Goal: Contribute content: Contribute content

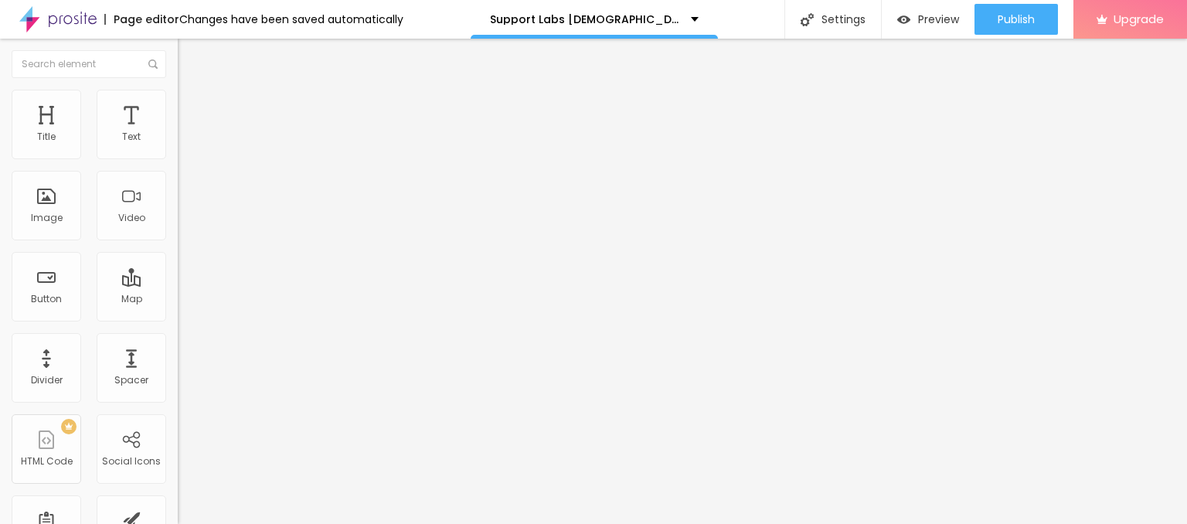
click at [178, 133] on span "Add image" at bounding box center [209, 126] width 63 height 13
click at [178, 98] on ul "Content Style Advanced" at bounding box center [267, 97] width 178 height 46
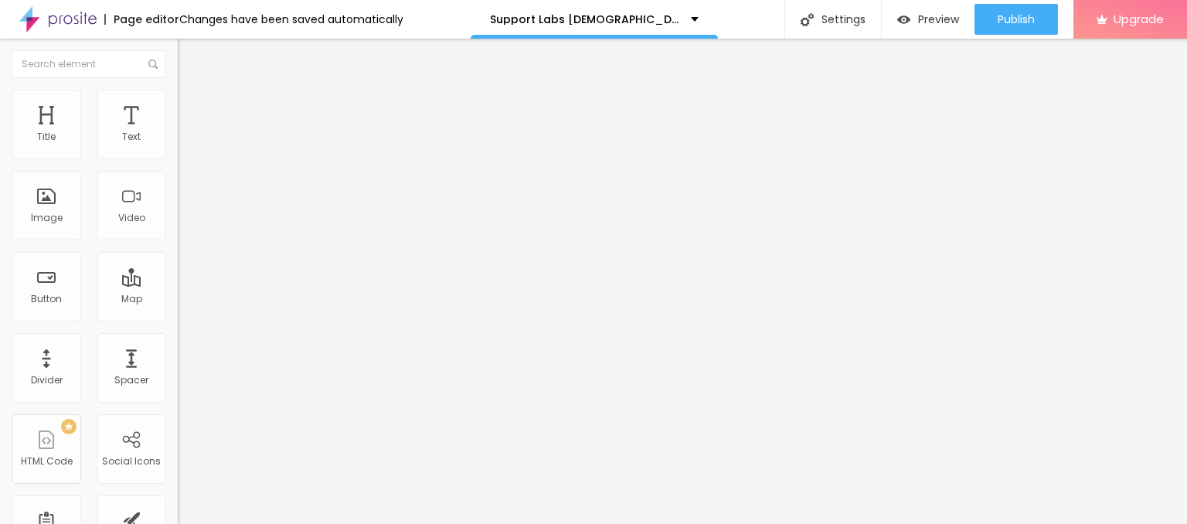
click at [192, 104] on span "Style" at bounding box center [203, 100] width 22 height 13
type input "95"
type input "90"
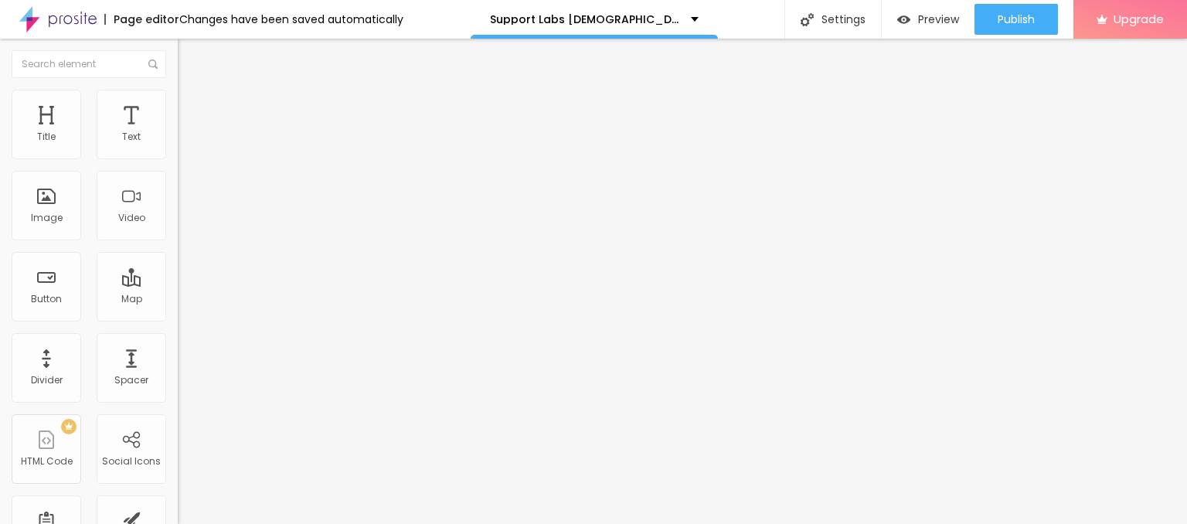
type input "85"
type input "80"
type input "75"
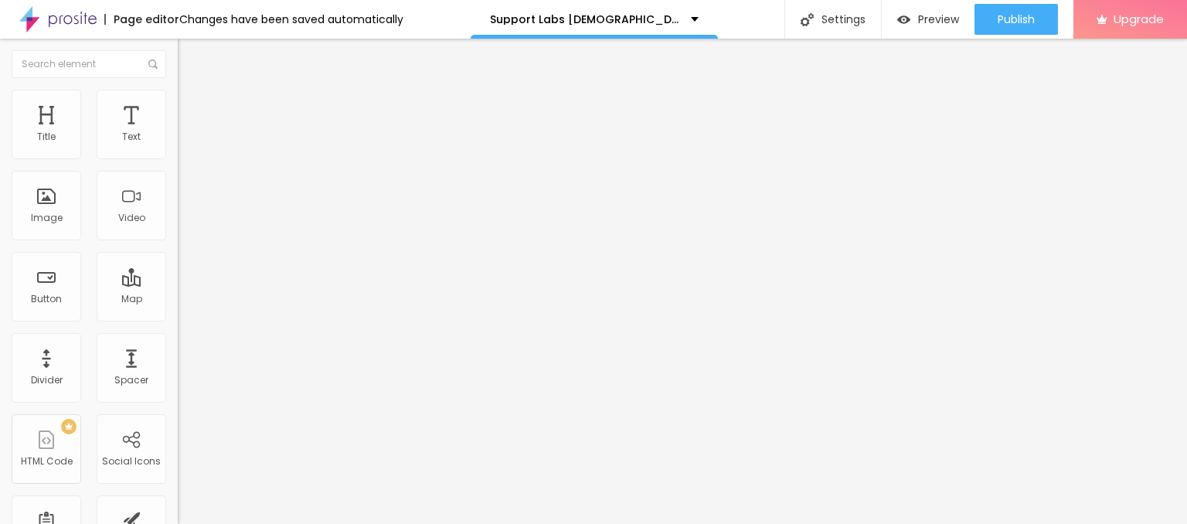
type input "75"
type input "70"
type input "65"
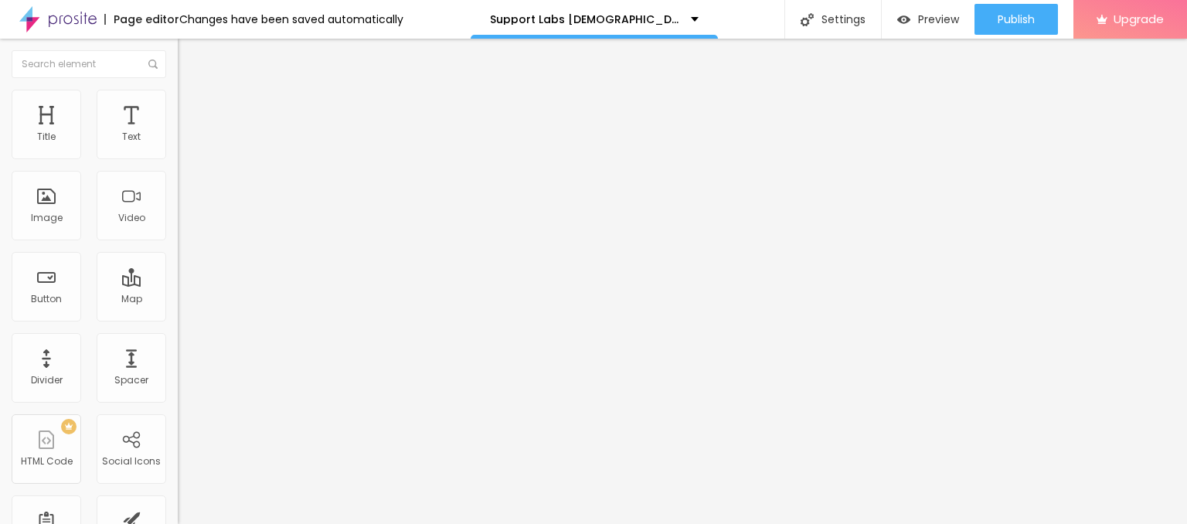
type input "60"
type input "55"
type input "50"
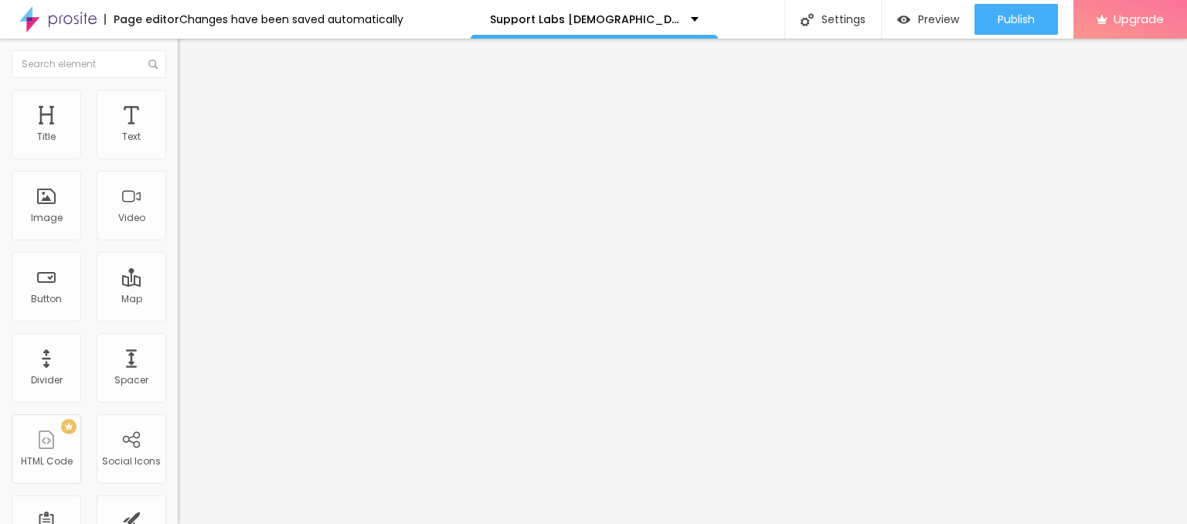
type input "50"
type input "45"
type input "40"
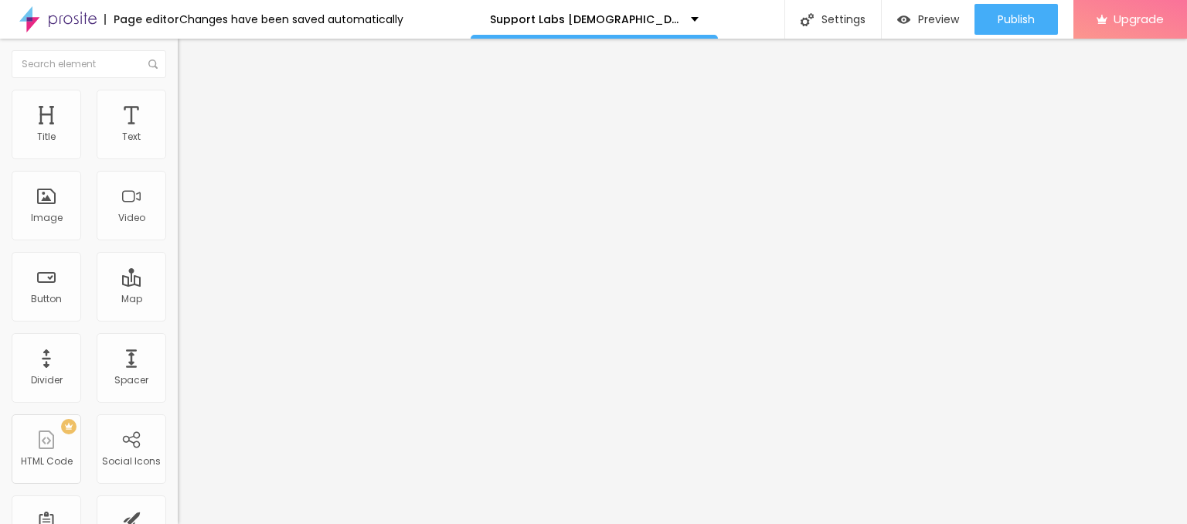
type input "35"
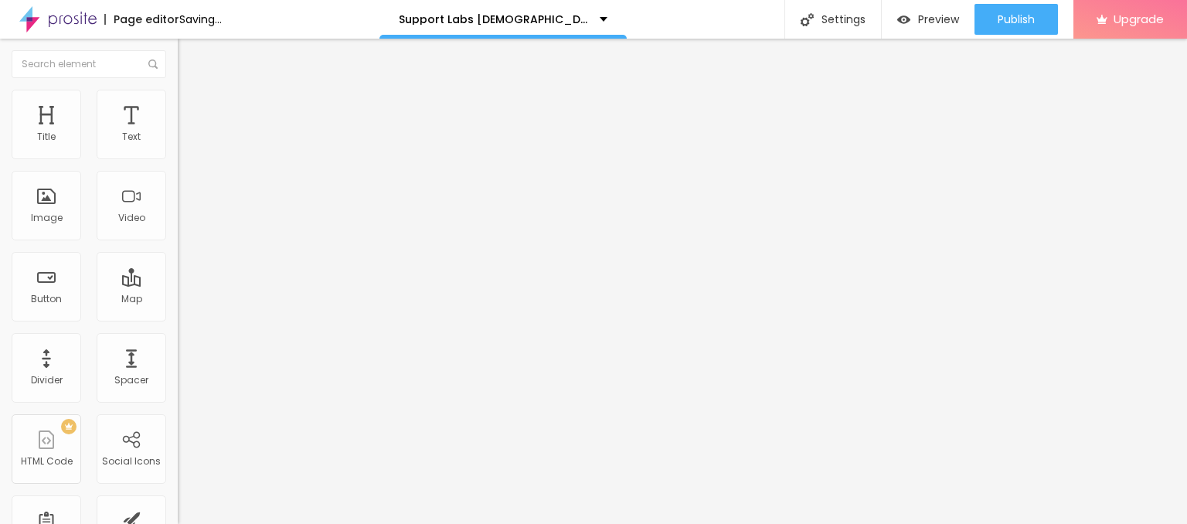
drag, startPoint x: 164, startPoint y: 166, endPoint x: 58, endPoint y: 161, distance: 106.0
type input "35"
click at [178, 158] on input "range" at bounding box center [228, 152] width 100 height 12
drag, startPoint x: 69, startPoint y: 167, endPoint x: 0, endPoint y: 160, distance: 69.1
click at [178, 160] on div "Text Click me Align Size Default Small Default Big Link URL https:// Open in ne…" at bounding box center [267, 233] width 178 height 225
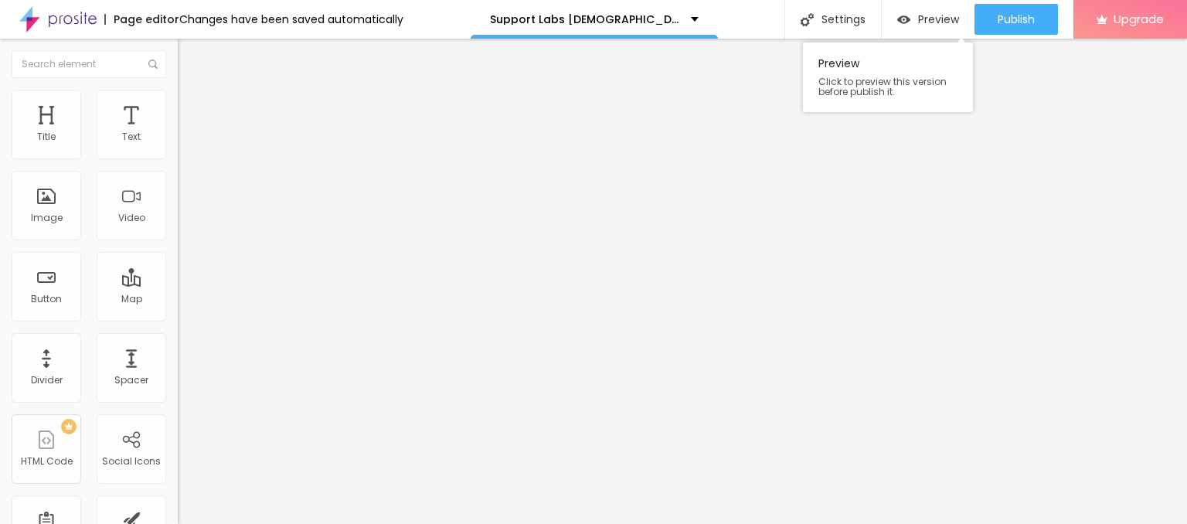
paste input "😍👇SHOP NOW😍👇 [URL][DOMAIN_NAME]"
paste input "😍👇SHOP NOW😍👇"
type input "😍👇SHOP NOW😍👇"
drag, startPoint x: 0, startPoint y: 301, endPoint x: 0, endPoint y: 292, distance: 8.5
click at [178, 292] on div "Text 😍👇SHOP NOW😍👇 Align Size Default Small Default Big Link URL https:// Open i…" at bounding box center [267, 233] width 178 height 225
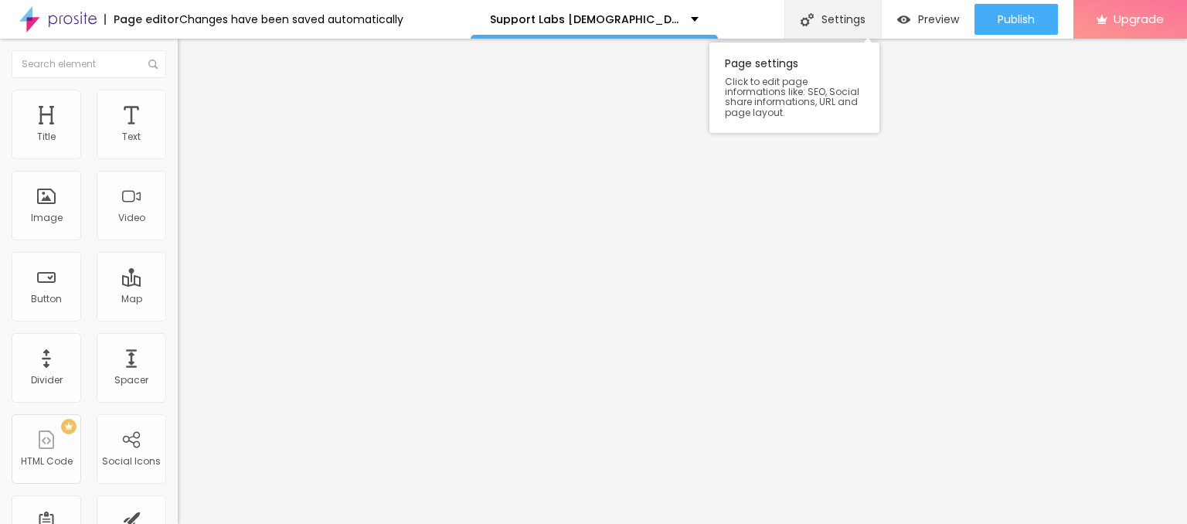
paste input "[URL][DOMAIN_NAME]"
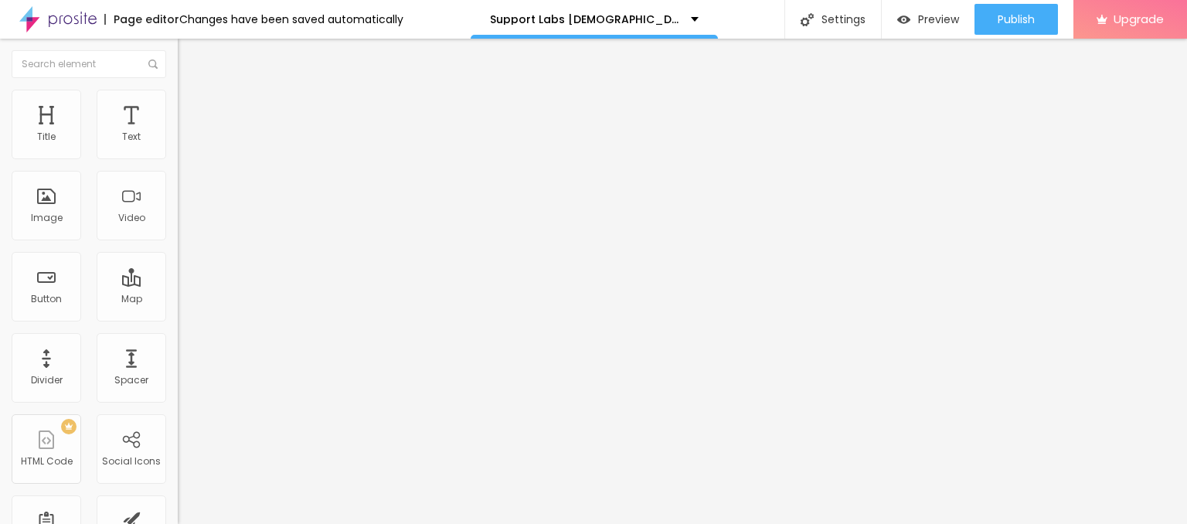
type input "[URL][DOMAIN_NAME]"
click at [178, 49] on button "Edit Button" at bounding box center [267, 57] width 178 height 36
click at [184, 144] on icon "button" at bounding box center [188, 138] width 9 height 9
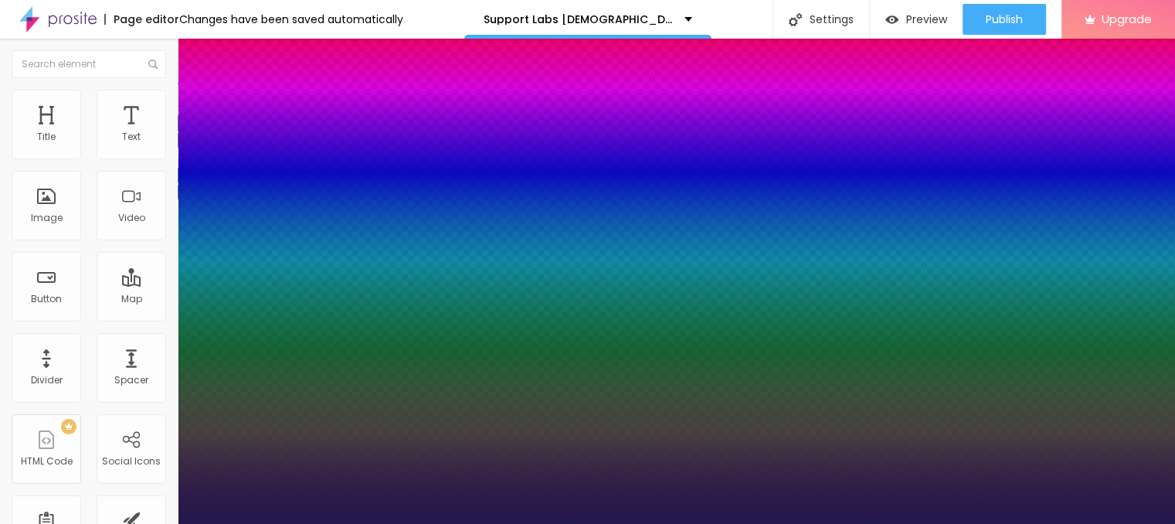
type input "19"
type input "1"
type input "23"
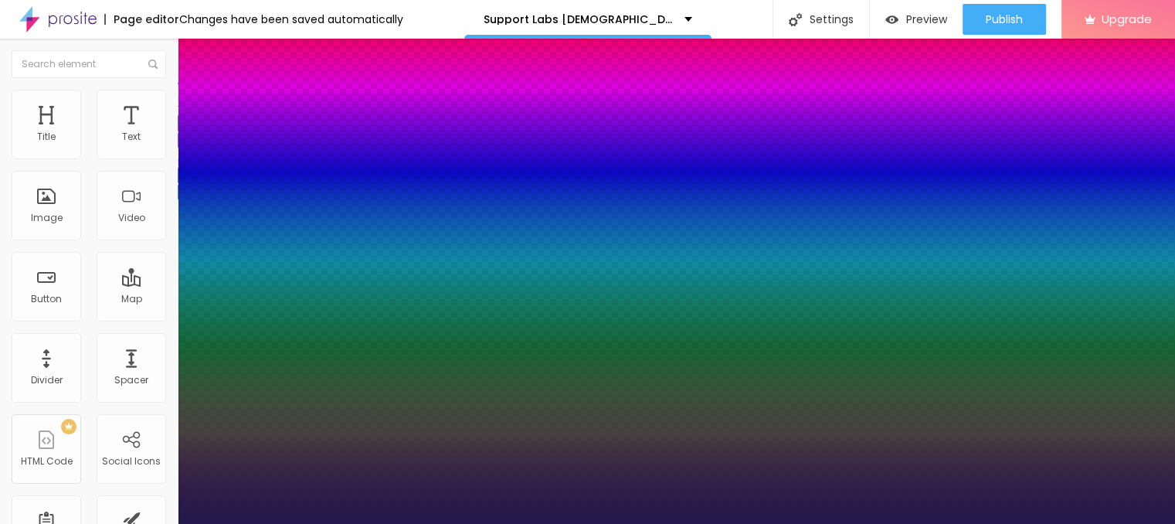
type input "1"
type input "24"
type input "1"
type input "25"
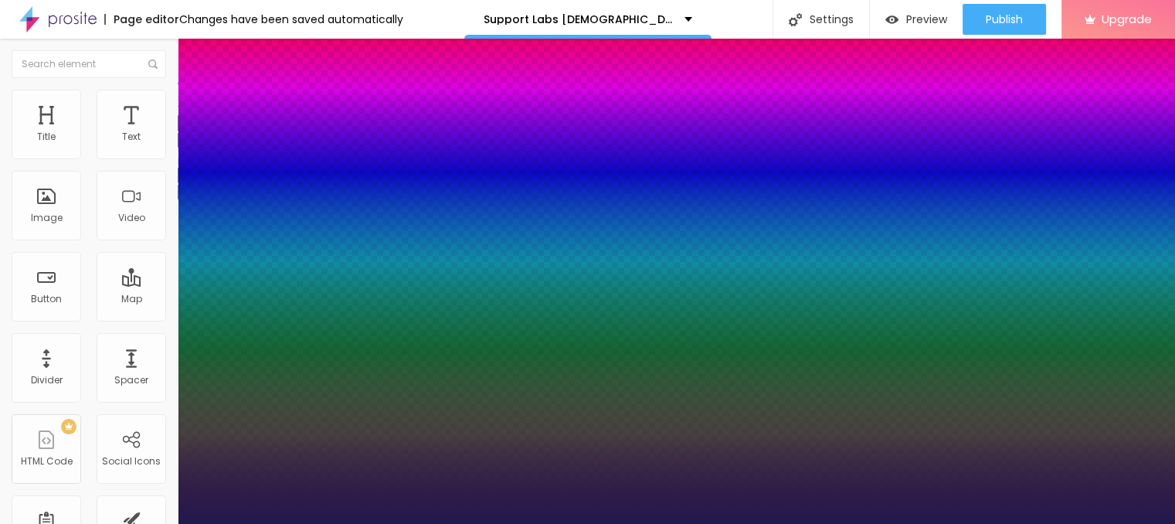
type input "25"
type input "1"
drag, startPoint x: 213, startPoint y: 264, endPoint x: 220, endPoint y: 266, distance: 7.9
type input "25"
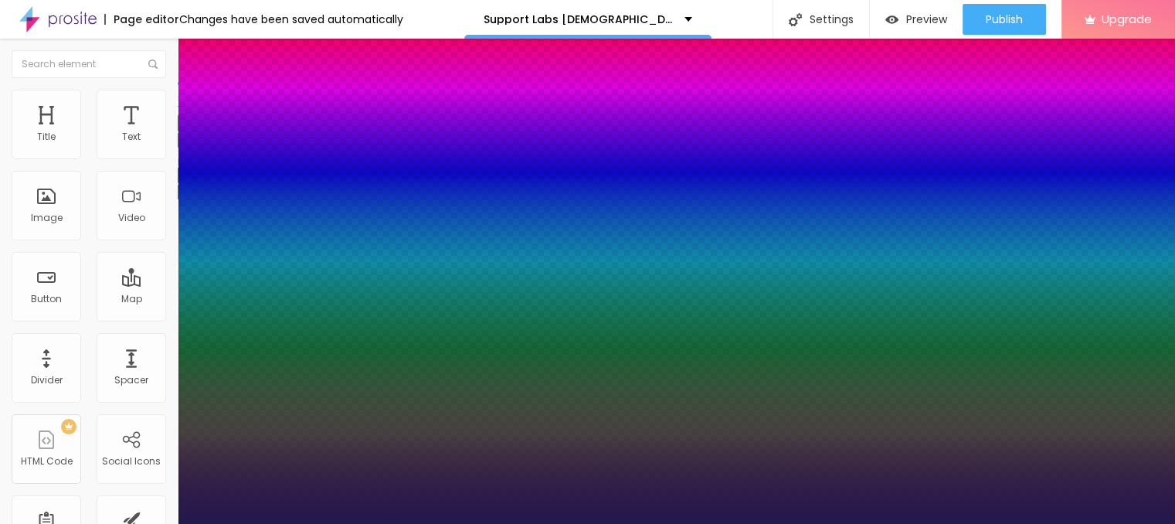
type input "1"
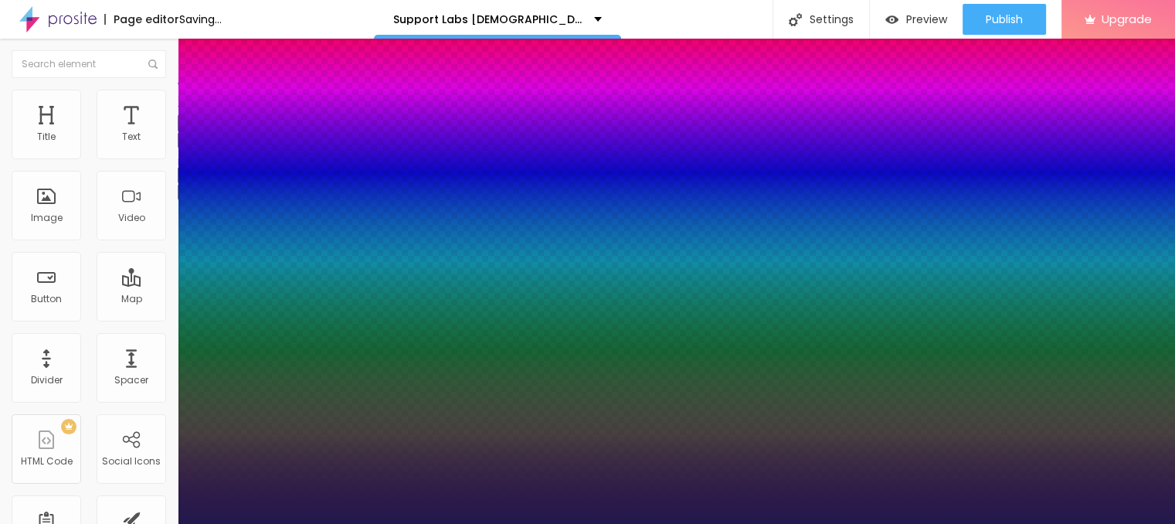
type input "18"
type input "1"
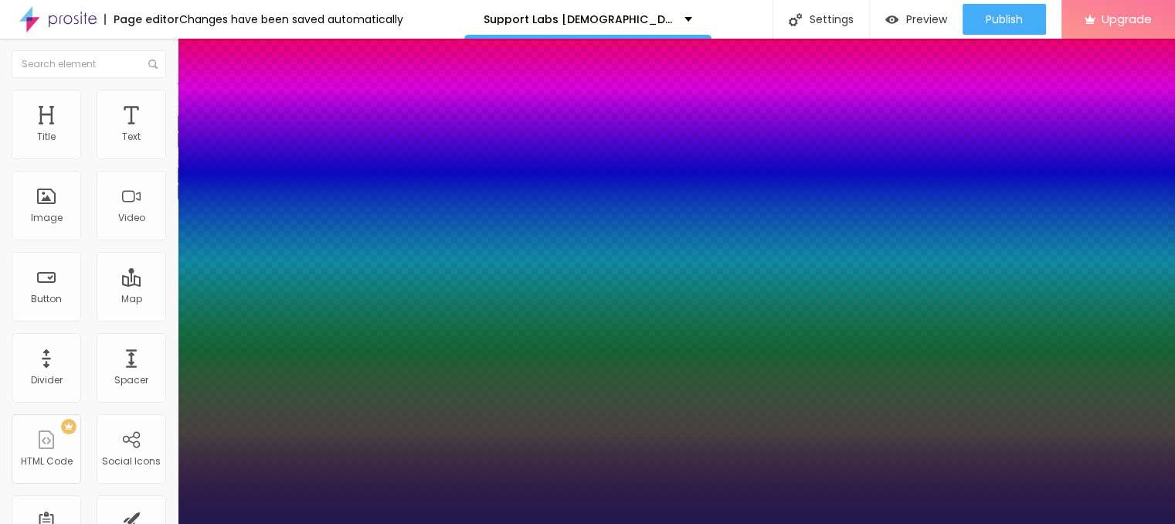
type input "19"
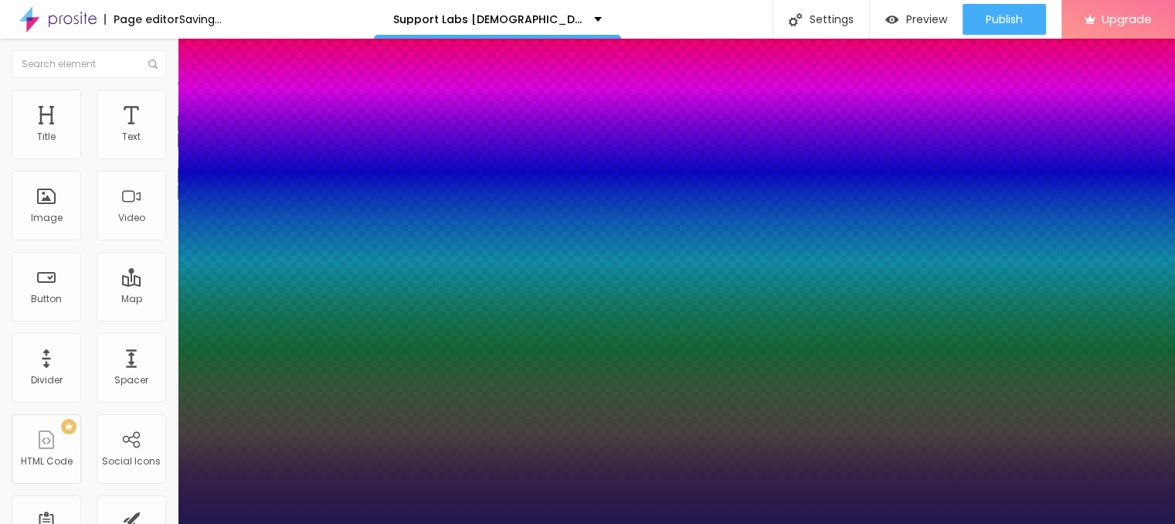
type input "1"
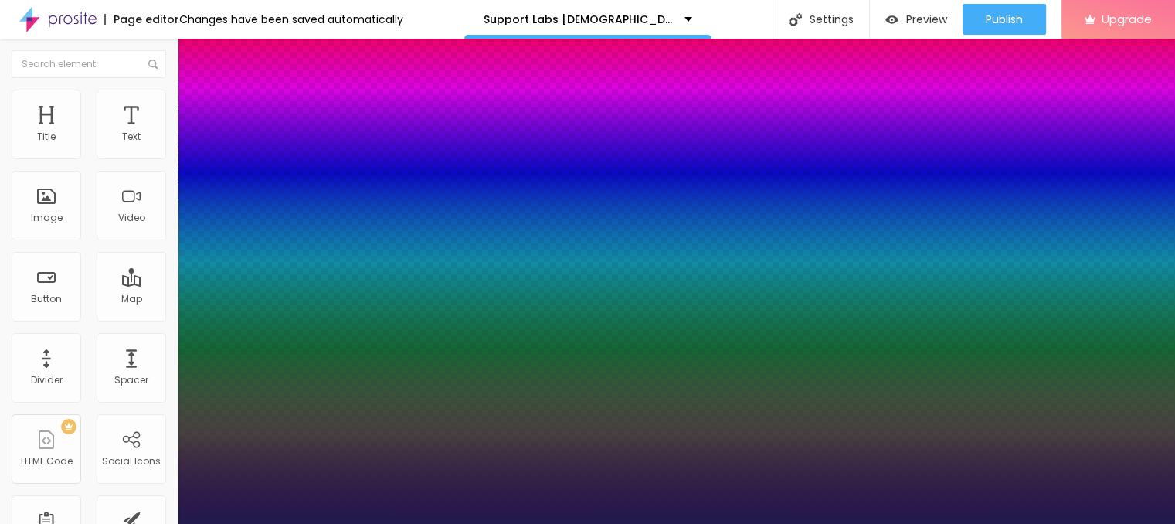
type input "20"
type input "1"
type input "20"
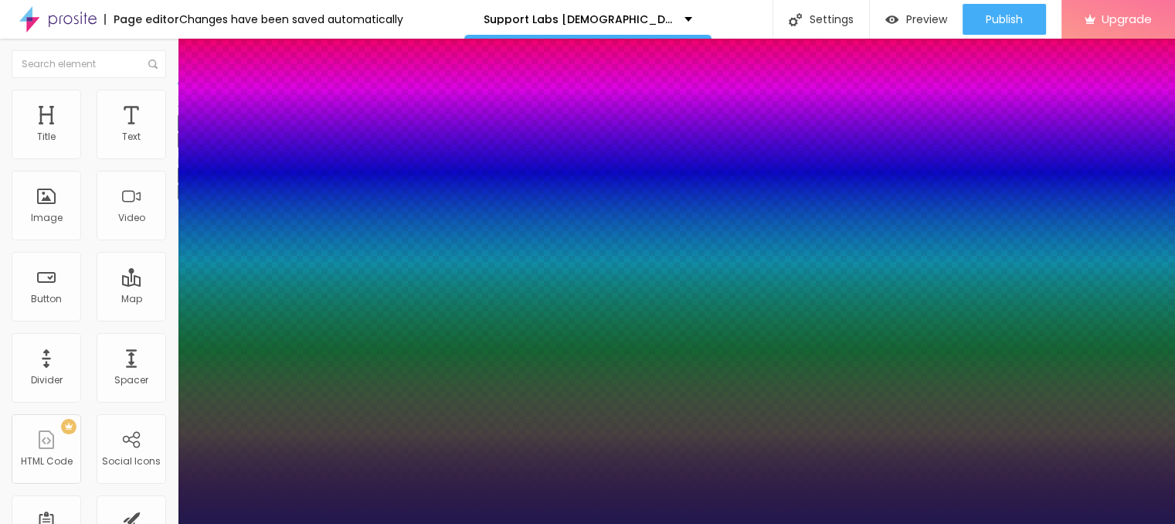
click at [583, 523] on div at bounding box center [587, 524] width 1175 height 0
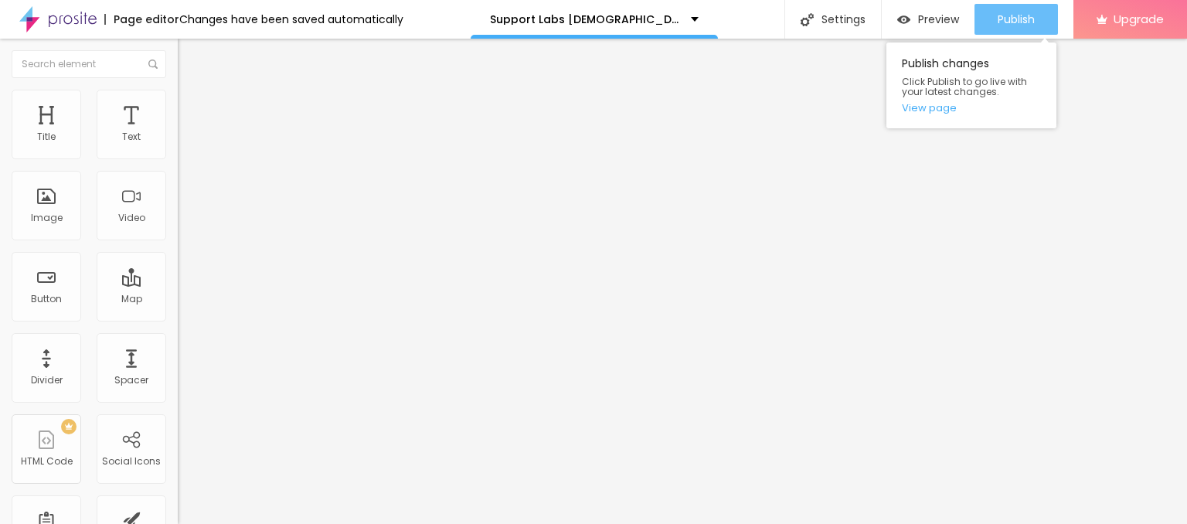
click at [1021, 29] on div "Publish" at bounding box center [1016, 19] width 37 height 31
click at [941, 109] on link "View page" at bounding box center [971, 108] width 139 height 10
